Goal: Task Accomplishment & Management: Complete application form

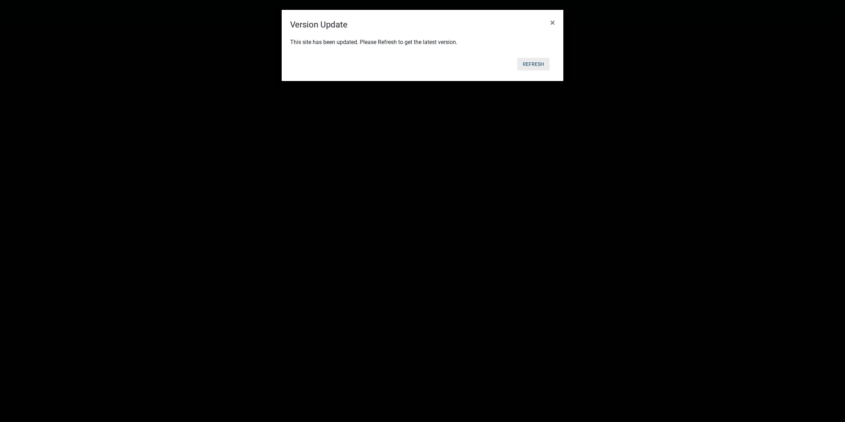
click at [539, 66] on button "Refresh" at bounding box center [533, 64] width 32 height 13
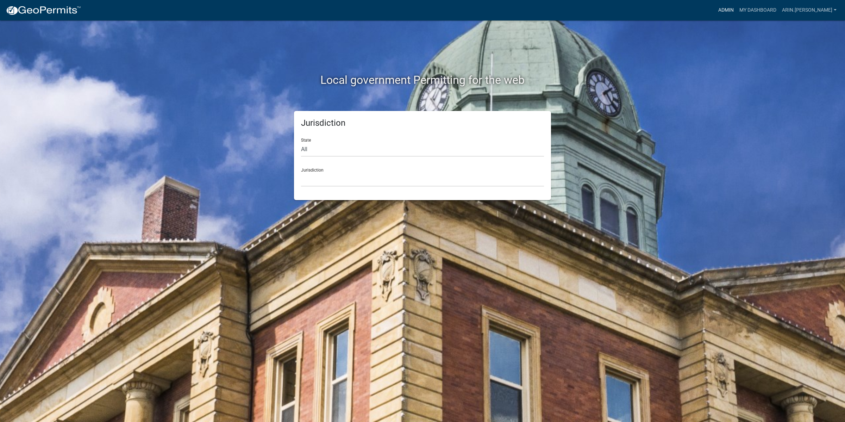
click at [736, 12] on link "Admin" at bounding box center [725, 10] width 21 height 13
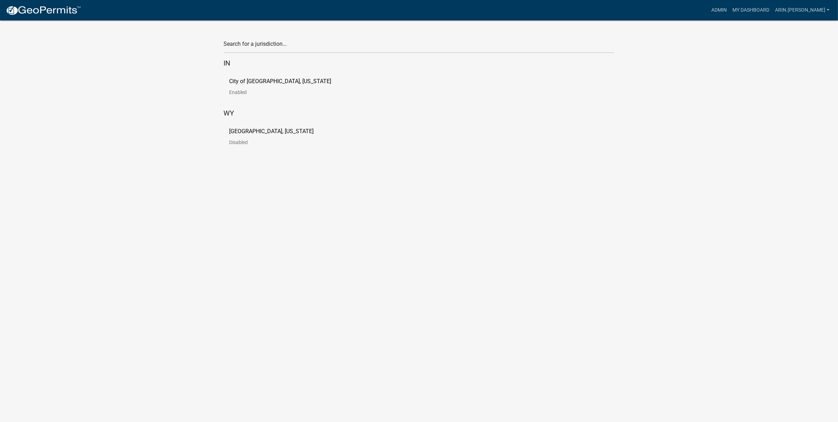
click at [264, 138] on link "Cass County, Indiana Disabled" at bounding box center [278, 139] width 96 height 22
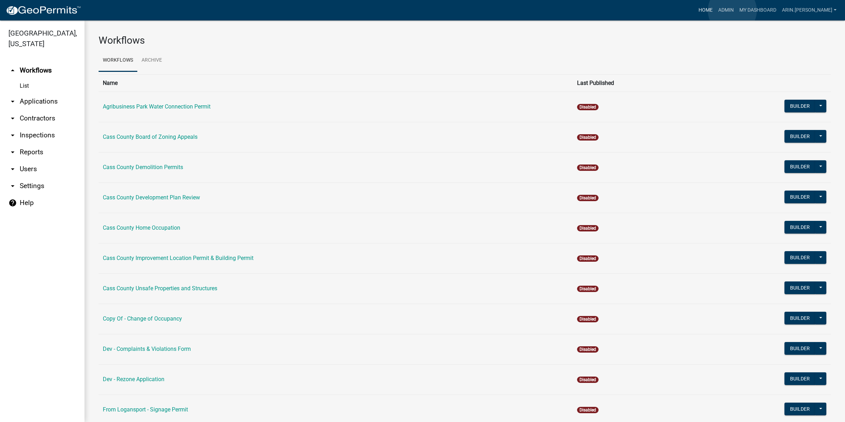
click at [715, 11] on link "Home" at bounding box center [706, 10] width 20 height 13
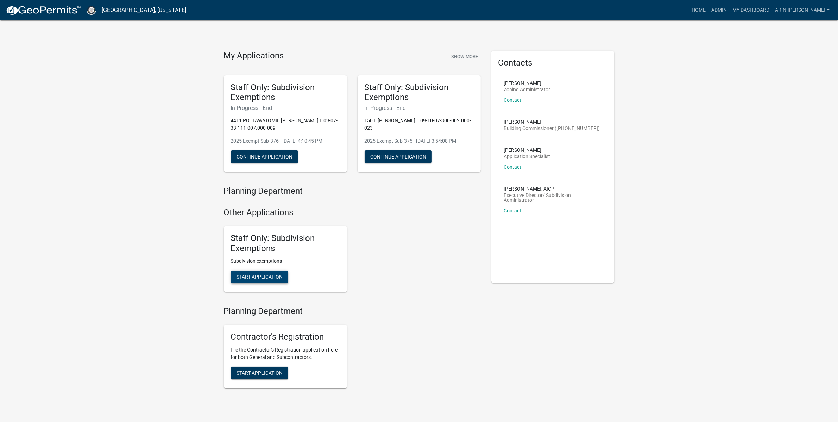
click at [266, 276] on span "Start Application" at bounding box center [260, 277] width 46 height 6
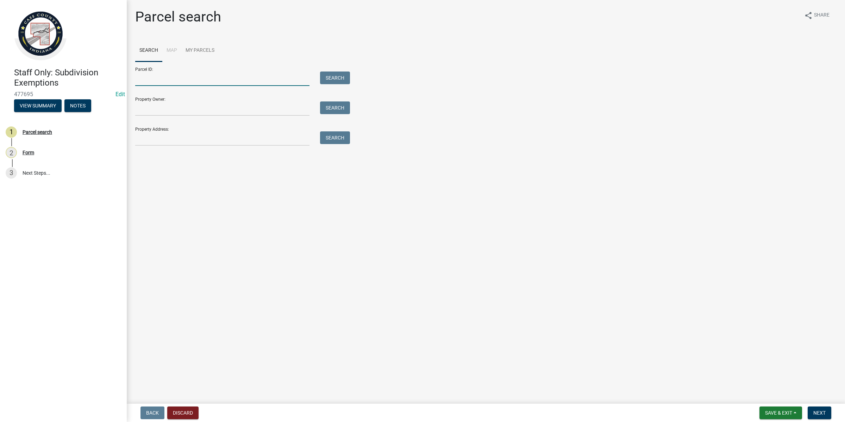
click at [205, 78] on input "Parcel ID:" at bounding box center [222, 78] width 174 height 14
paste input "09-02-16-300-025.000-002"
type input "09-02-16-300-025.000-002"
click at [330, 75] on button "Search" at bounding box center [335, 77] width 30 height 13
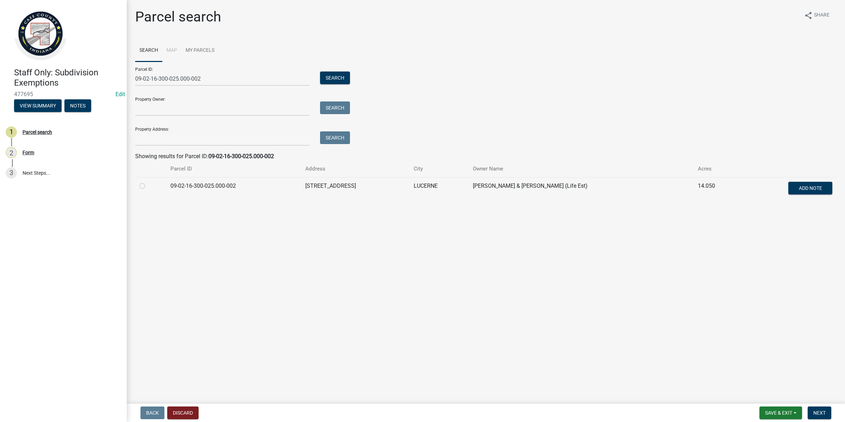
click at [148, 182] on label at bounding box center [148, 182] width 0 height 0
click at [148, 186] on input "radio" at bounding box center [150, 184] width 5 height 5
radio input "true"
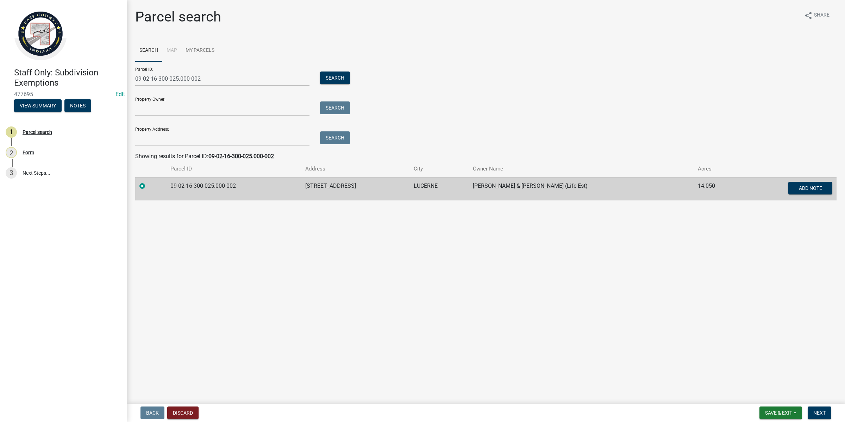
click at [833, 414] on form "Save & Exit Save Save & Exit Next" at bounding box center [794, 412] width 77 height 13
click at [821, 414] on span "Next" at bounding box center [819, 413] width 12 height 6
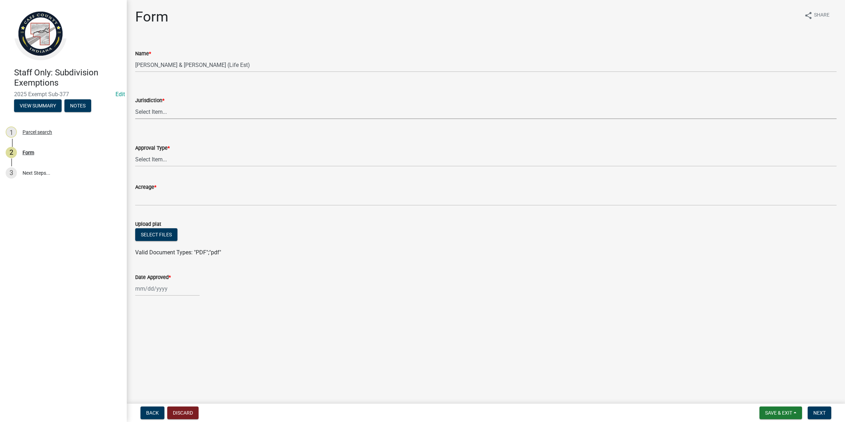
click at [161, 113] on select "Select Item... Logansport Cass County Walton Galveston (no jurisdiction) Onward…" at bounding box center [485, 112] width 701 height 14
click at [135, 105] on select "Select Item... Logansport Cass County Walton Galveston (no jurisdiction) Onward…" at bounding box center [485, 112] width 701 height 14
select select "6cbf9358-6b12-450d-b536-f3bc63061614"
click at [167, 163] on select "Select Item... No Jurisdiction Adjoining UNBUILDABLE Homestead/Business BUILDAB…" at bounding box center [485, 159] width 701 height 14
click at [135, 152] on select "Select Item... No Jurisdiction Adjoining UNBUILDABLE Homestead/Business BUILDAB…" at bounding box center [485, 159] width 701 height 14
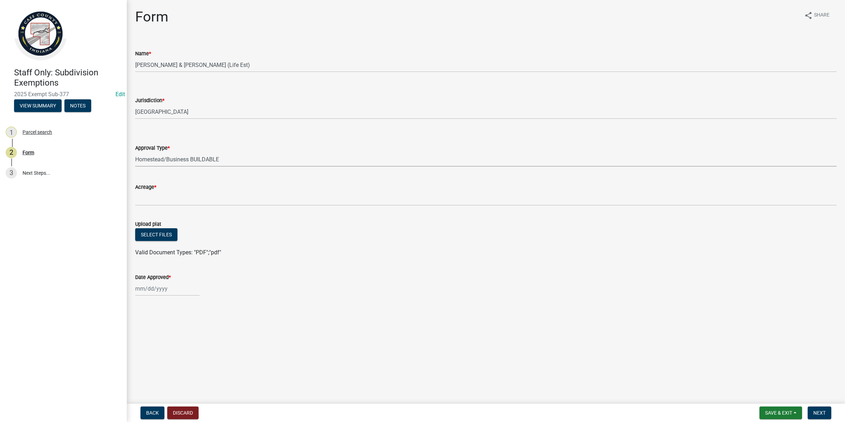
select select "380aa1e2-73e7-4360-99f8-eb301ef1aa7c"
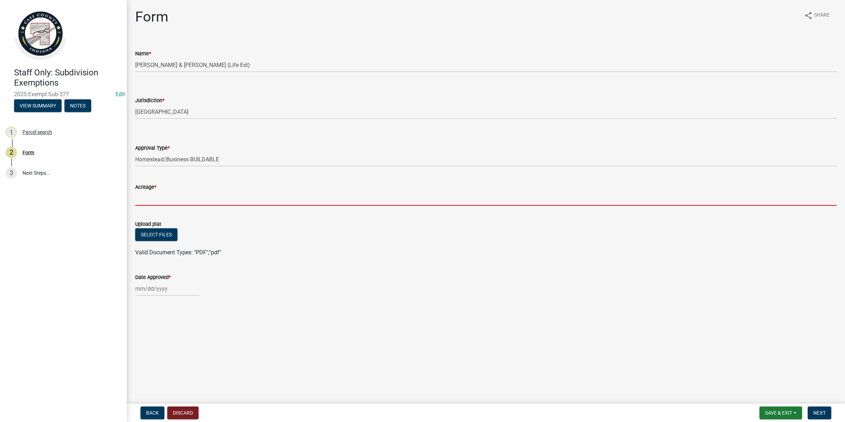
click at [183, 203] on input "Acreage *" at bounding box center [485, 198] width 701 height 14
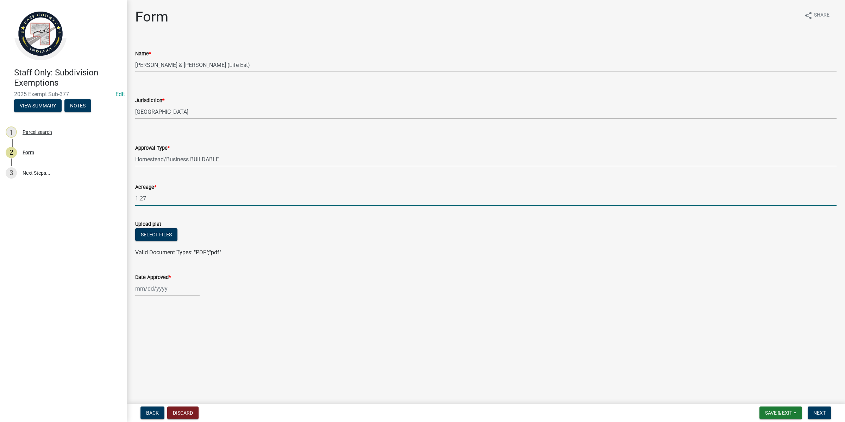
type input "1.27"
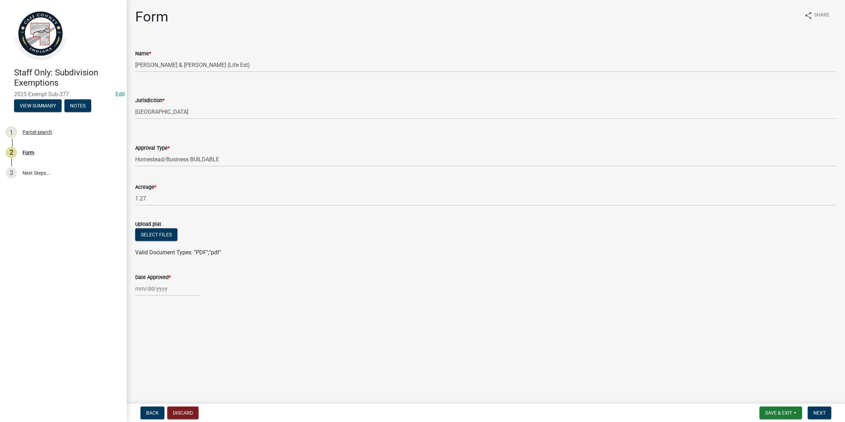
click at [177, 240] on div "Select files" at bounding box center [485, 235] width 701 height 14
click at [174, 238] on button "Select files" at bounding box center [156, 234] width 42 height 13
click at [161, 301] on label "Date Approved *" at bounding box center [153, 303] width 36 height 5
click at [161, 307] on input "Date Approved *" at bounding box center [167, 314] width 64 height 14
select select "9"
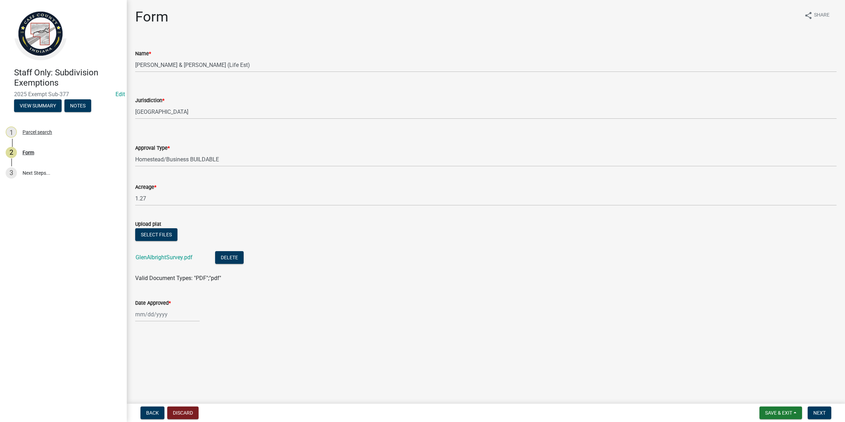
select select "2025"
click at [187, 256] on div "12" at bounding box center [187, 254] width 11 height 11
type input "09/12/2025"
click at [324, 318] on div "09/12/2025" at bounding box center [485, 314] width 701 height 14
click at [824, 409] on button "Next" at bounding box center [820, 412] width 24 height 13
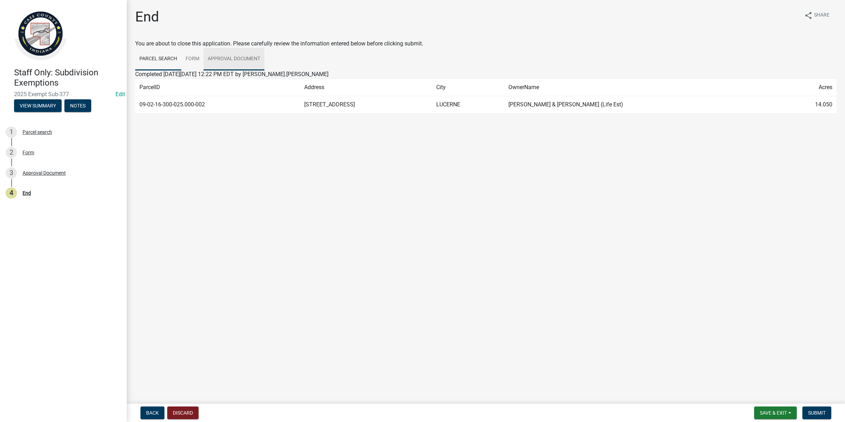
click at [247, 59] on link "Approval Document" at bounding box center [233, 59] width 61 height 23
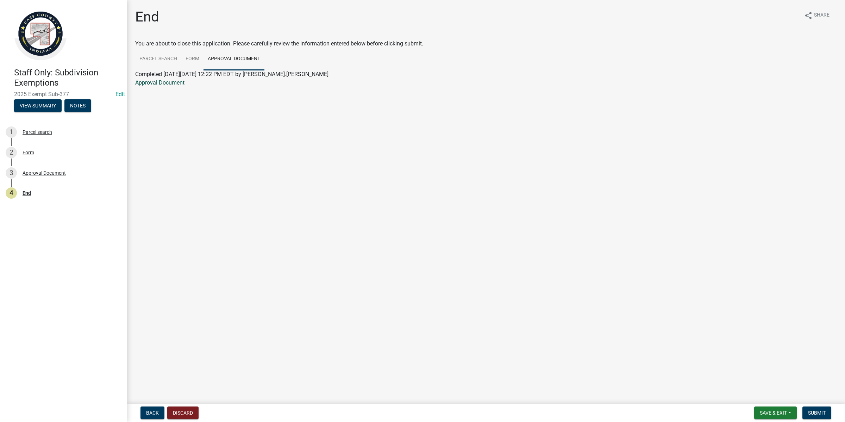
click at [151, 84] on link "Approval Document" at bounding box center [159, 82] width 49 height 7
click at [777, 416] on button "Save & Exit" at bounding box center [775, 412] width 43 height 13
click at [775, 396] on button "Save & Exit" at bounding box center [768, 394] width 56 height 17
